Goal: Task Accomplishment & Management: Use online tool/utility

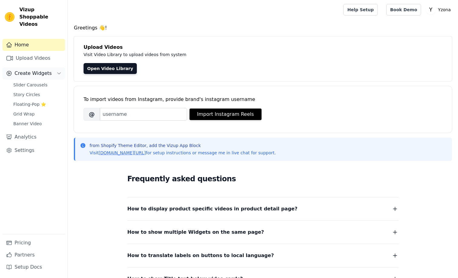
click at [38, 70] on span "Create Widgets" at bounding box center [33, 73] width 37 height 7
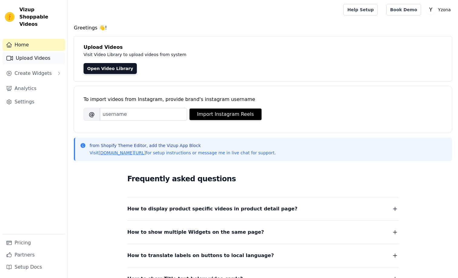
click at [31, 52] on link "Upload Videos" at bounding box center [33, 58] width 63 height 12
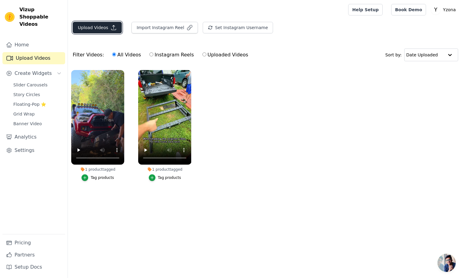
click at [96, 26] on button "Upload Videos" at bounding box center [97, 28] width 49 height 12
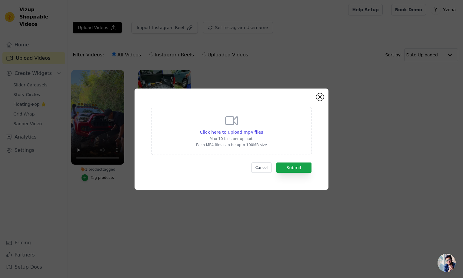
click at [232, 121] on icon at bounding box center [231, 120] width 15 height 15
click at [262, 129] on input "Click here to upload mp4 files Max 10 files per upload. Each MP4 files can be u…" at bounding box center [262, 129] width 0 height 0
type input "C:\fakepath\Running-1系列.mp4"
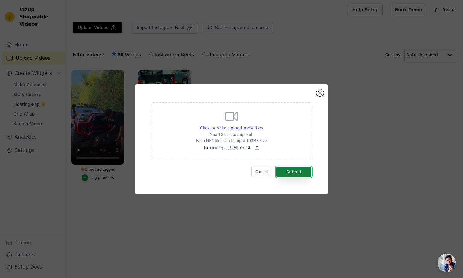
click at [297, 171] on button "Submit" at bounding box center [293, 171] width 35 height 10
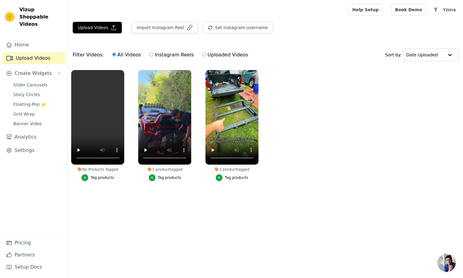
click at [104, 178] on div "Tag products" at bounding box center [102, 177] width 23 height 5
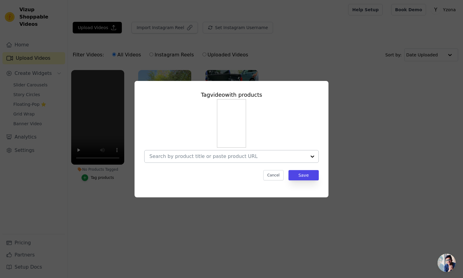
click at [233, 151] on div at bounding box center [227, 156] width 157 height 12
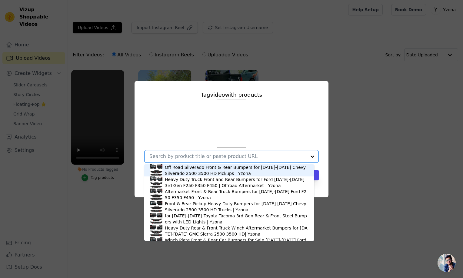
click at [235, 156] on input "No Products Tagged Tag video with products Off Road Silverado Front & Rear Bump…" at bounding box center [227, 156] width 157 height 6
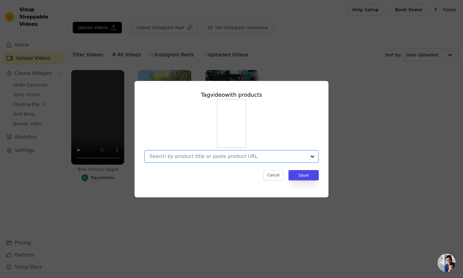
paste input "https://yzona.com/collections/running-boards-type-a"
type input "https://yzona.com/collections/running-boards-type-a"
click at [308, 135] on div "No options Option undefined, selected." at bounding box center [231, 131] width 174 height 64
click at [279, 176] on button "Cancel" at bounding box center [273, 175] width 20 height 10
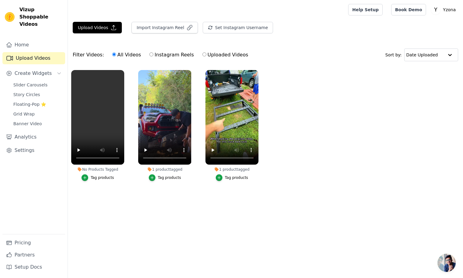
drag, startPoint x: 360, startPoint y: 145, endPoint x: 285, endPoint y: 124, distance: 78.5
click at [359, 144] on ul "No Products Tagged Tag products 1 product tagged Tag products 1 product tagged …" at bounding box center [265, 132] width 395 height 130
click at [163, 169] on div "1 product tagged" at bounding box center [164, 169] width 53 height 5
click at [27, 101] on span "Floating-Pop ⭐" at bounding box center [29, 104] width 33 height 6
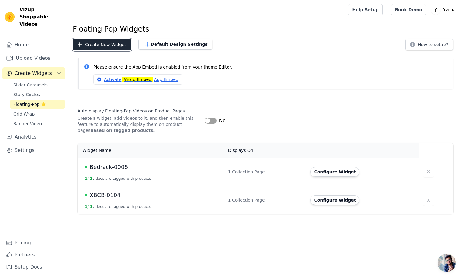
click at [96, 41] on button "Create New Widget" at bounding box center [102, 45] width 58 height 12
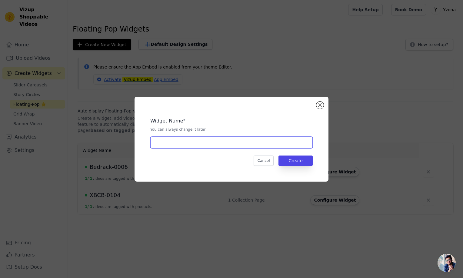
click at [195, 139] on input "text" at bounding box center [231, 143] width 162 height 12
click at [196, 139] on input "Running-1xxx" at bounding box center [231, 143] width 162 height 12
type input "Running-1xxx"
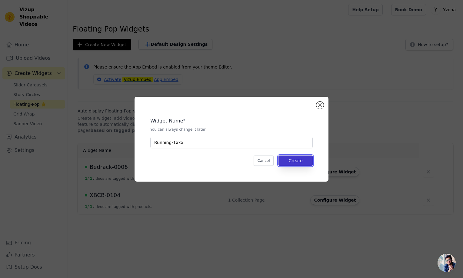
click at [299, 160] on button "Create" at bounding box center [295, 160] width 34 height 10
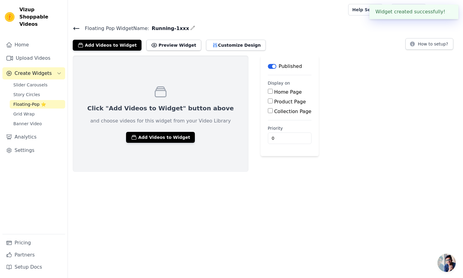
drag, startPoint x: 259, startPoint y: 109, endPoint x: 274, endPoint y: 116, distance: 16.4
click at [268, 108] on input "Collection Page" at bounding box center [270, 110] width 5 height 5
checkbox input "true"
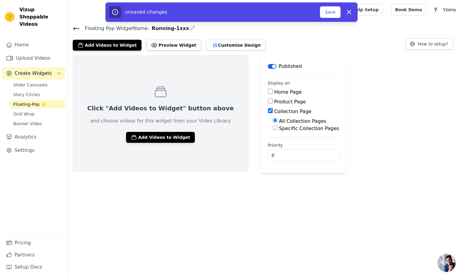
click at [281, 128] on label "Specific Collection Pages" at bounding box center [309, 128] width 60 height 6
click at [277, 128] on input "Specific Collection Pages" at bounding box center [274, 127] width 5 height 5
radio input "true"
click at [285, 141] on button "Select Collection Pages" at bounding box center [300, 142] width 57 height 10
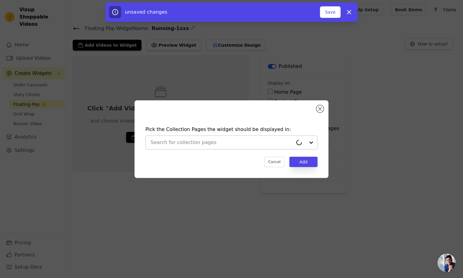
click at [214, 140] on input "text" at bounding box center [221, 142] width 142 height 7
click at [188, 141] on input "text" at bounding box center [221, 142] width 142 height 7
paste input "Running-1xxx"
drag, startPoint x: 195, startPoint y: 143, endPoint x: 145, endPoint y: 143, distance: 50.3
click at [145, 143] on div "Pick the Collection Pages the widget should be displayed in: Option undefined, …" at bounding box center [231, 146] width 184 height 53
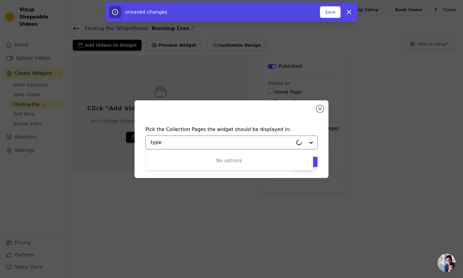
type input "type a"
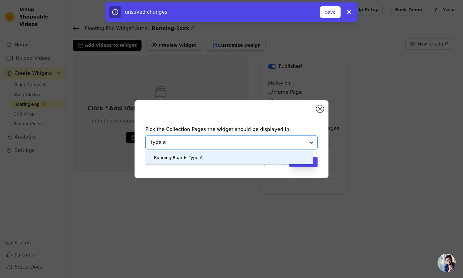
click at [213, 157] on div "Running Boards Type A" at bounding box center [228, 157] width 155 height 13
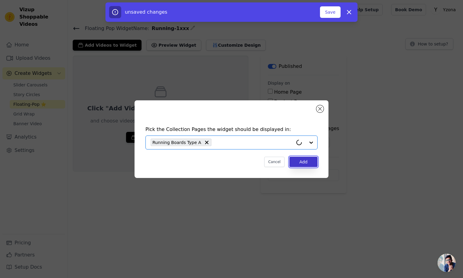
click at [304, 163] on button "Add" at bounding box center [303, 162] width 28 height 10
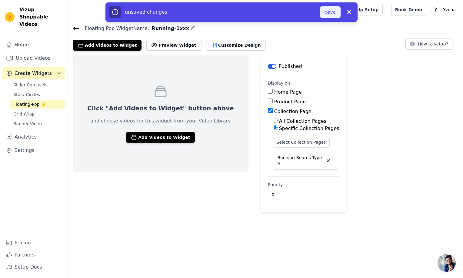
drag, startPoint x: 334, startPoint y: 10, endPoint x: 334, endPoint y: 13, distance: 3.6
click at [334, 10] on button "Save" at bounding box center [330, 12] width 21 height 12
click at [155, 135] on button "Add Videos to Widget" at bounding box center [160, 137] width 69 height 11
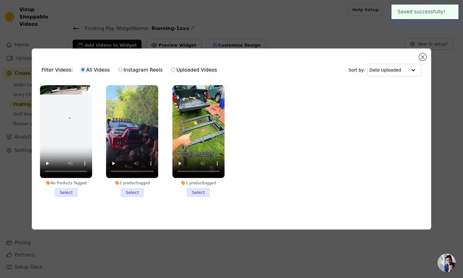
click at [66, 188] on li "No Products Tagged Select" at bounding box center [66, 140] width 52 height 111
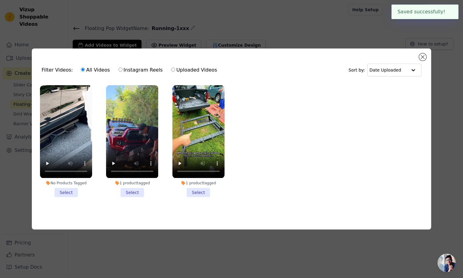
click at [0, 0] on input "No Products Tagged Select" at bounding box center [0, 0] width 0 height 0
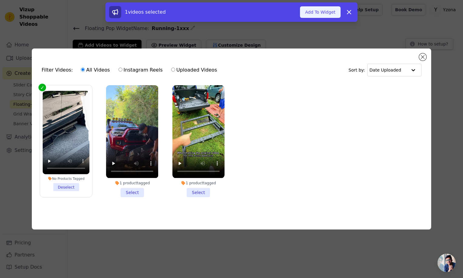
click at [316, 11] on button "Add To Widget" at bounding box center [320, 12] width 41 height 12
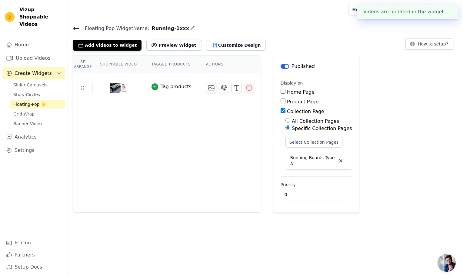
click at [402, 105] on div "Re Arrange Shoppable Video Tagged Products Actions Tag products Save Videos In …" at bounding box center [265, 133] width 395 height 157
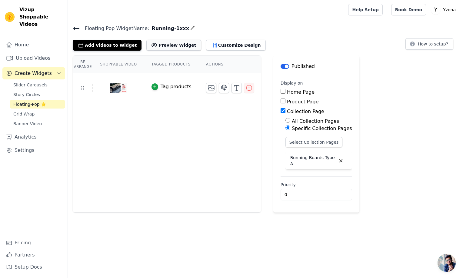
click at [178, 44] on button "Preview Widget" at bounding box center [173, 45] width 54 height 11
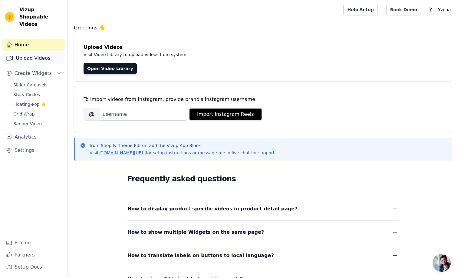
click at [31, 52] on link "Upload Videos" at bounding box center [33, 58] width 63 height 12
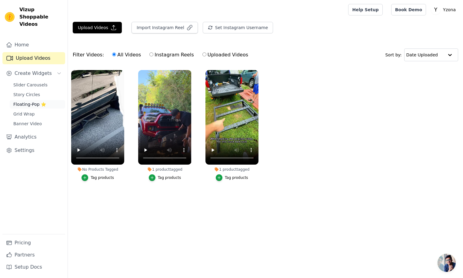
click at [28, 101] on span "Floating-Pop ⭐" at bounding box center [29, 104] width 33 height 6
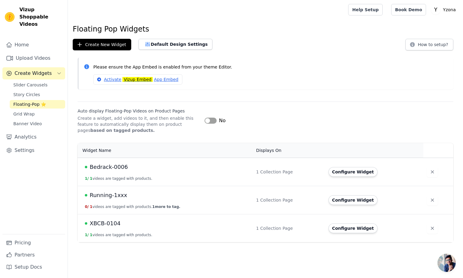
click at [109, 196] on span "Running-1xxx" at bounding box center [109, 195] width 38 height 8
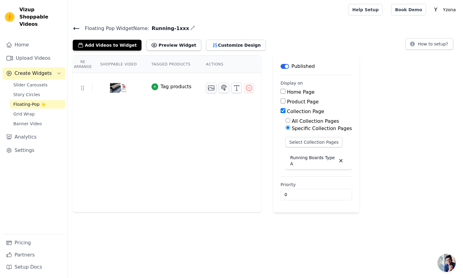
click at [401, 148] on div "Re Arrange Shoppable Video Tagged Products Actions Tag products Save Videos In …" at bounding box center [265, 133] width 395 height 157
click at [291, 101] on label "Product Page" at bounding box center [303, 102] width 32 height 6
click at [285, 101] on input "Product Page" at bounding box center [282, 100] width 5 height 5
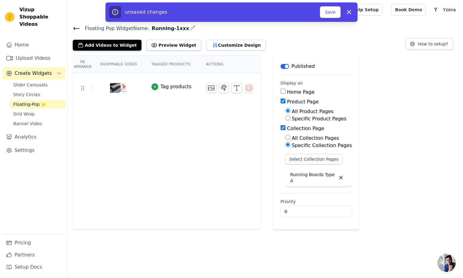
click at [288, 101] on label "Product Page" at bounding box center [303, 102] width 32 height 6
click at [285, 101] on input "Product Page" at bounding box center [282, 100] width 5 height 5
checkbox input "false"
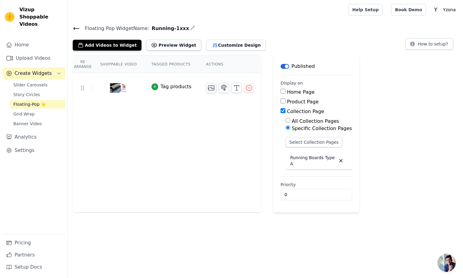
click at [295, 118] on label "All Collection Pages" at bounding box center [315, 121] width 47 height 6
click at [290, 118] on input "All Collection Pages" at bounding box center [287, 120] width 5 height 5
radio input "true"
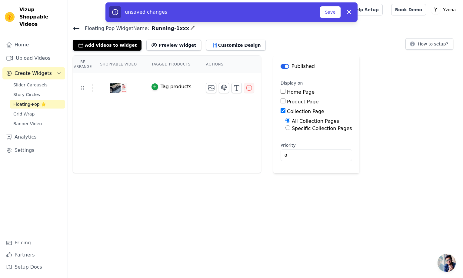
click at [304, 128] on label "Specific Collection Pages" at bounding box center [322, 128] width 60 height 6
click at [290, 128] on input "Specific Collection Pages" at bounding box center [287, 127] width 5 height 5
radio input "true"
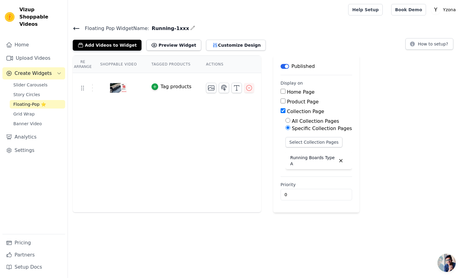
click at [303, 161] on p "Running Boards Type A" at bounding box center [312, 160] width 45 height 12
click at [288, 101] on label "Product Page" at bounding box center [303, 102] width 32 height 6
click at [285, 101] on input "Product Page" at bounding box center [282, 100] width 5 height 5
checkbox input "true"
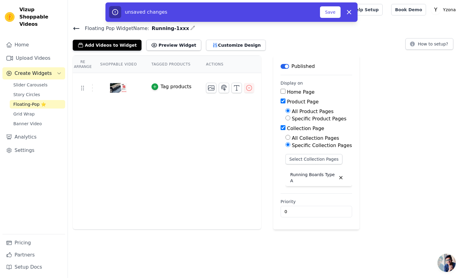
click at [305, 118] on label "Specific Product Pages" at bounding box center [319, 119] width 54 height 6
click at [290, 118] on input "Specific Product Pages" at bounding box center [287, 117] width 5 height 5
radio input "true"
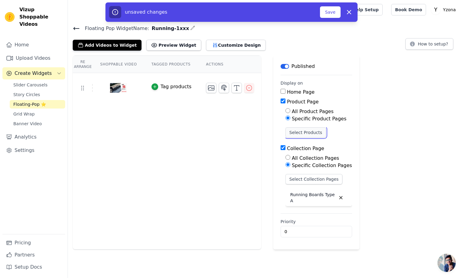
click at [305, 131] on button "Select Products" at bounding box center [305, 132] width 41 height 10
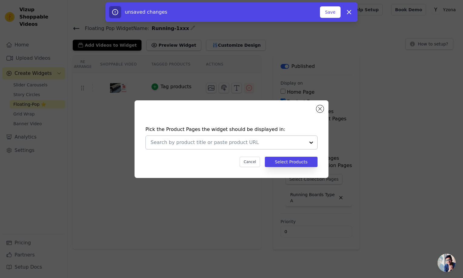
click at [236, 141] on input "text" at bounding box center [227, 142] width 154 height 7
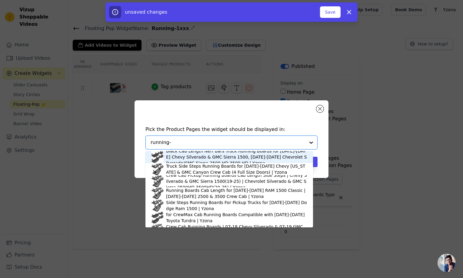
type input "running-1"
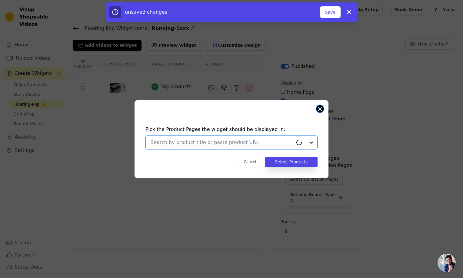
click at [318, 107] on button "Close modal" at bounding box center [319, 108] width 7 height 7
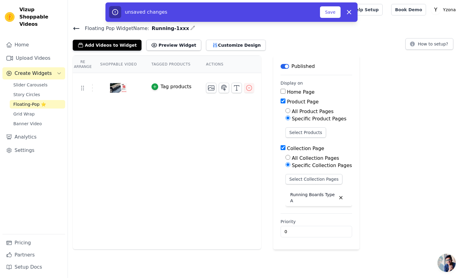
click at [282, 99] on div "Product Page" at bounding box center [315, 101] width 71 height 7
click at [282, 99] on input "Product Page" at bounding box center [282, 100] width 5 height 5
checkbox input "false"
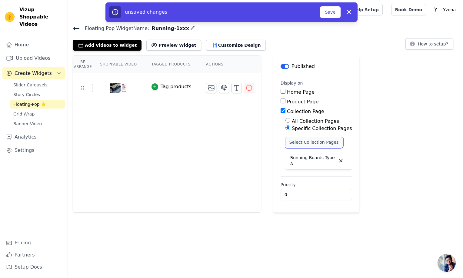
click at [302, 142] on button "Select Collection Pages" at bounding box center [313, 142] width 57 height 10
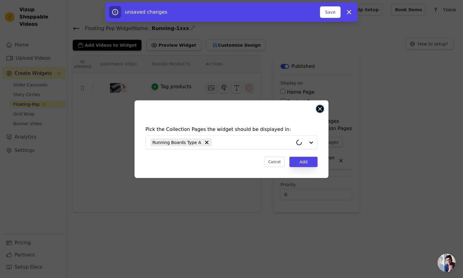
click at [321, 108] on button "Close modal" at bounding box center [319, 108] width 7 height 7
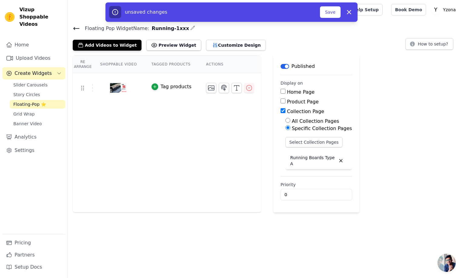
click at [134, 147] on div "Re Arrange Shoppable Video Tagged Products Actions Tag products" at bounding box center [167, 133] width 188 height 157
click at [154, 87] on icon "button" at bounding box center [155, 86] width 4 height 4
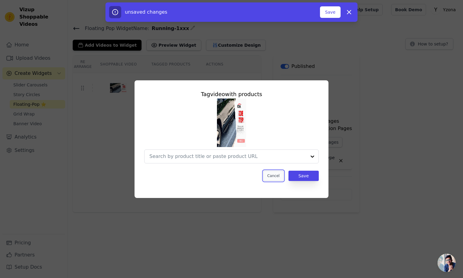
drag, startPoint x: 277, startPoint y: 178, endPoint x: 274, endPoint y: 175, distance: 4.1
click at [277, 177] on button "Cancel" at bounding box center [273, 175] width 20 height 10
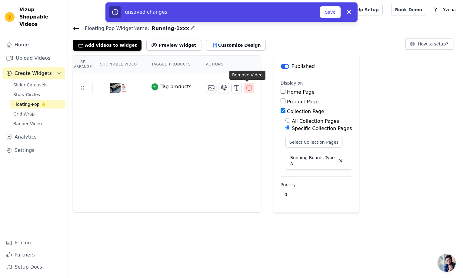
click at [249, 87] on icon "button" at bounding box center [248, 87] width 7 height 7
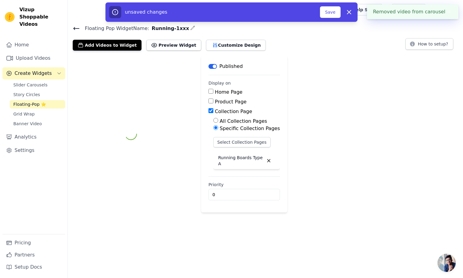
click at [337, 122] on div "Label Published Display on Home Page Product Page Collection Page All Collectio…" at bounding box center [265, 133] width 395 height 157
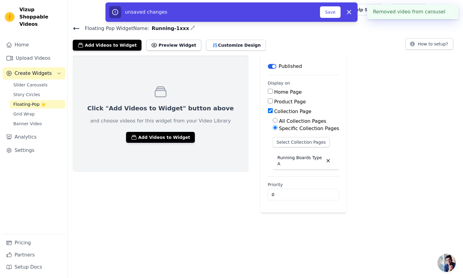
click at [73, 26] on icon at bounding box center [76, 28] width 7 height 7
